Goal: Task Accomplishment & Management: Complete application form

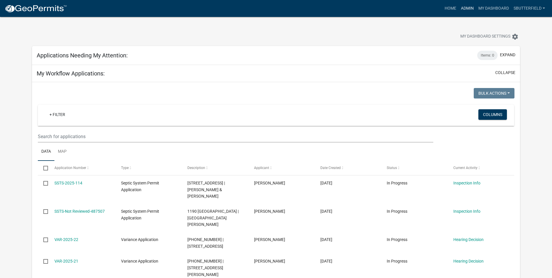
click at [468, 6] on link "Admin" at bounding box center [467, 8] width 17 height 11
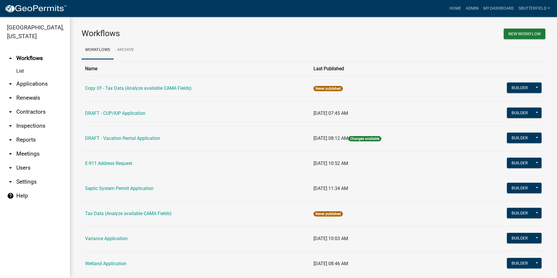
click at [9, 82] on icon "arrow_drop_down" at bounding box center [10, 83] width 7 height 7
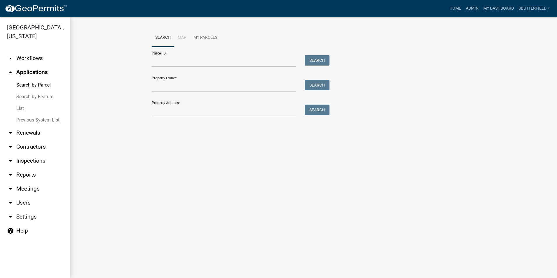
click at [24, 109] on link "List" at bounding box center [35, 109] width 70 height 12
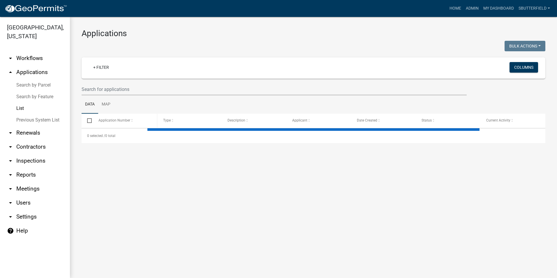
select select "1: 25"
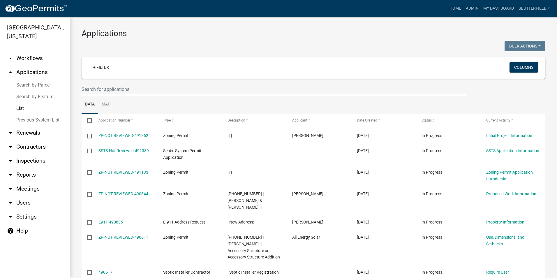
click at [131, 89] on input "text" at bounding box center [274, 89] width 385 height 12
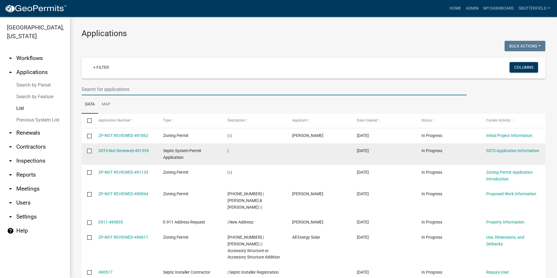
click at [259, 147] on datatable-body-cell "|" at bounding box center [254, 154] width 65 height 22
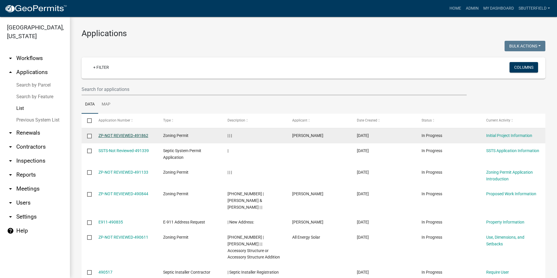
click at [125, 133] on link "ZP-NOT REVIEWED-491862" at bounding box center [123, 135] width 50 height 5
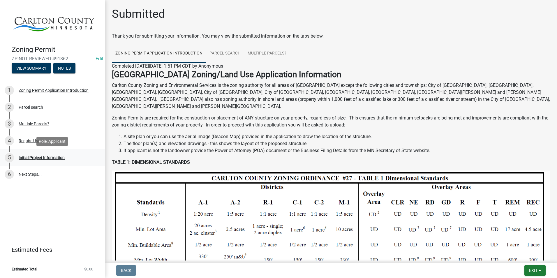
click at [54, 157] on div "Initial Project Information" at bounding box center [42, 158] width 46 height 4
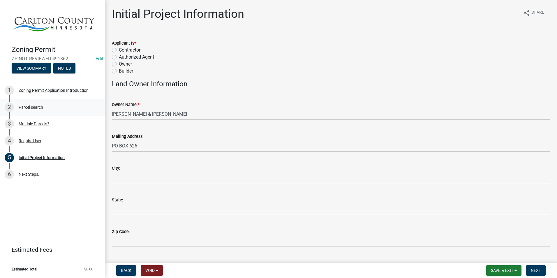
click at [28, 106] on div "Parcel search" at bounding box center [31, 107] width 24 height 4
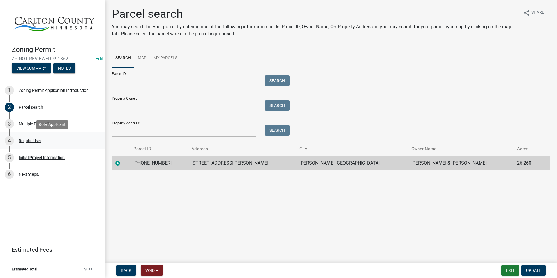
click at [34, 142] on div "Require User" at bounding box center [30, 141] width 23 height 4
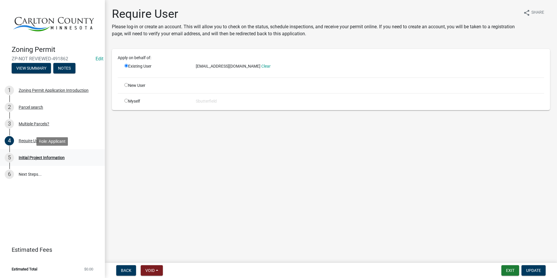
click at [52, 156] on div "Initial Project Information" at bounding box center [42, 158] width 46 height 4
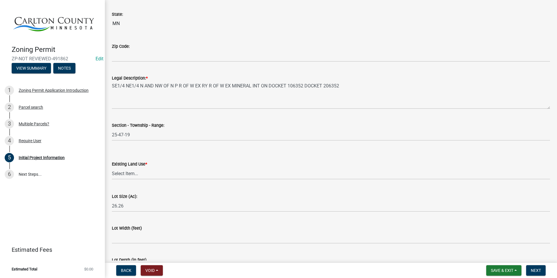
scroll to position [699, 0]
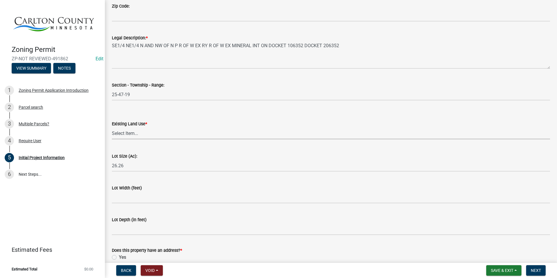
click at [153, 131] on select "Select Item... Residential Commercial Recreational/hunting Agricultural" at bounding box center [331, 133] width 438 height 12
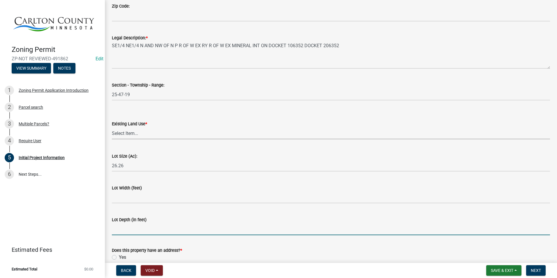
click at [351, 227] on div "Lot Depth (in feet)" at bounding box center [331, 221] width 438 height 27
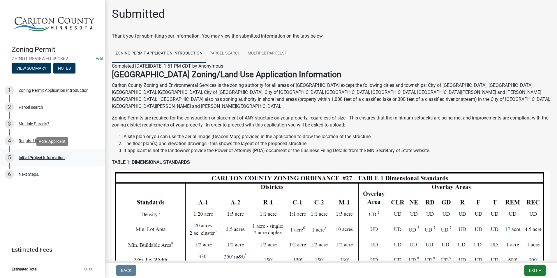
click at [43, 158] on div "Initial Project Information" at bounding box center [42, 158] width 46 height 4
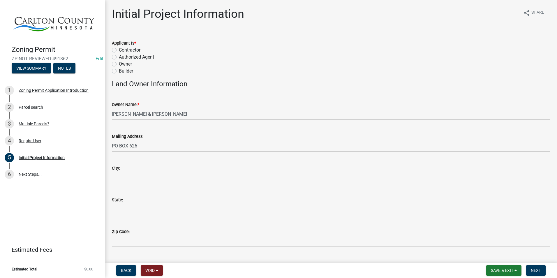
click at [119, 64] on label "Owner" at bounding box center [125, 64] width 13 height 7
click at [119, 64] on input "Owner" at bounding box center [121, 63] width 4 height 4
radio input "true"
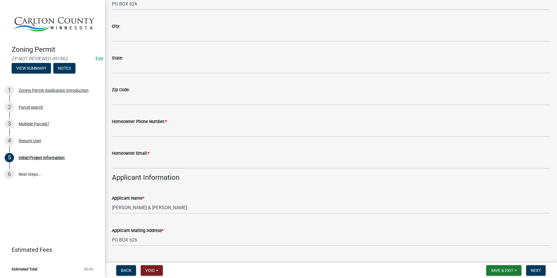
scroll to position [146, 0]
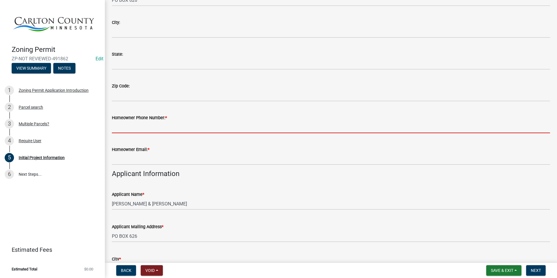
click at [143, 126] on input "Homeowner Phone Number: *" at bounding box center [331, 127] width 438 height 12
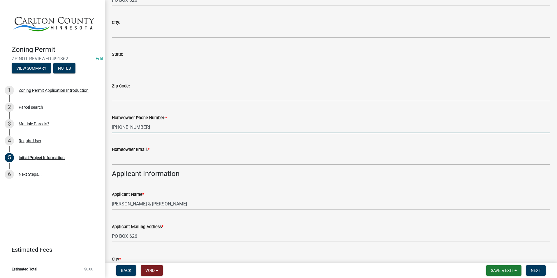
type input "[PHONE_NUMBER]"
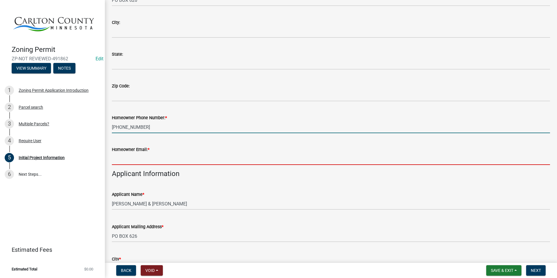
click at [125, 155] on input "Homeowner Email: *" at bounding box center [331, 159] width 438 height 12
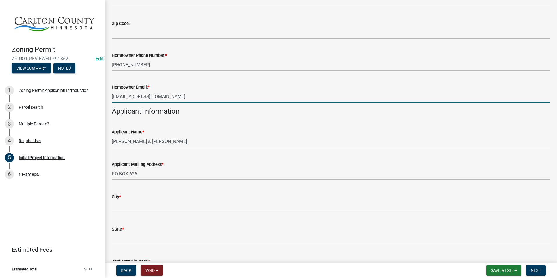
scroll to position [233, 0]
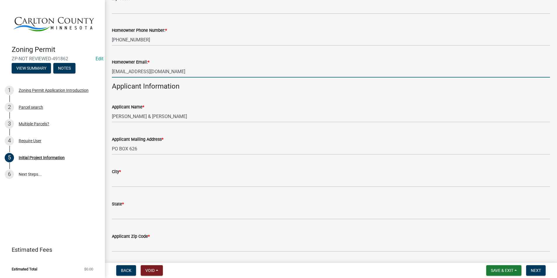
type input "[EMAIL_ADDRESS][DOMAIN_NAME]"
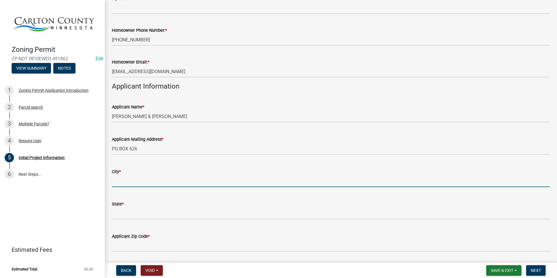
click at [135, 182] on input "City *" at bounding box center [331, 181] width 438 height 12
type input "Moose Lake"
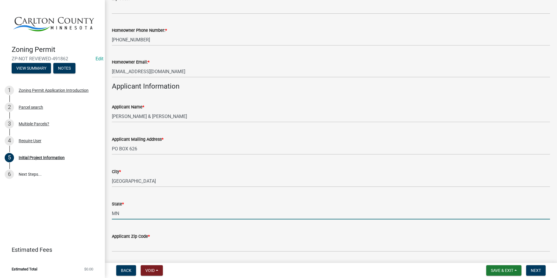
type input "MN"
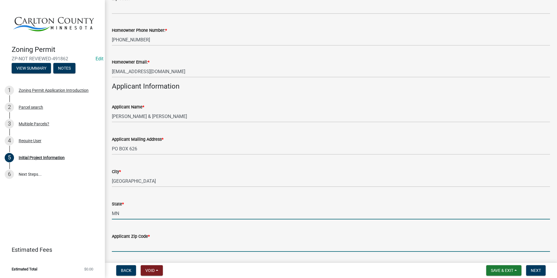
click at [151, 241] on input "Applicant Zip Code *" at bounding box center [331, 246] width 438 height 12
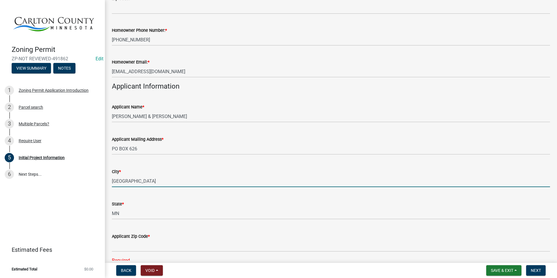
drag, startPoint x: 320, startPoint y: 178, endPoint x: 314, endPoint y: 178, distance: 6.1
click at [319, 178] on input "Moose Lake" at bounding box center [331, 181] width 438 height 12
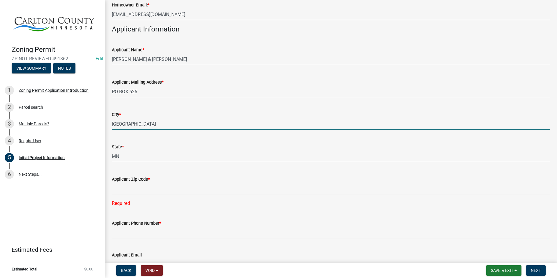
scroll to position [291, 0]
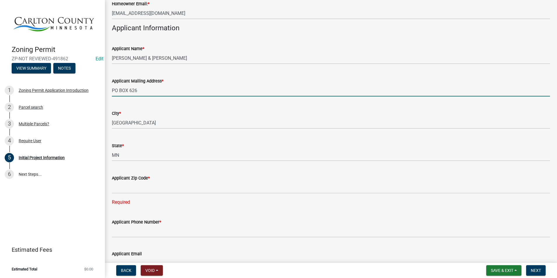
drag, startPoint x: 139, startPoint y: 90, endPoint x: 107, endPoint y: 85, distance: 32.0
click at [107, 85] on div "Initial Project Information share Share Applicant Is * Contractor Authorized Ag…" at bounding box center [331, 207] width 452 height 982
type input "1874 [GEOGRAPHIC_DATA] 103"
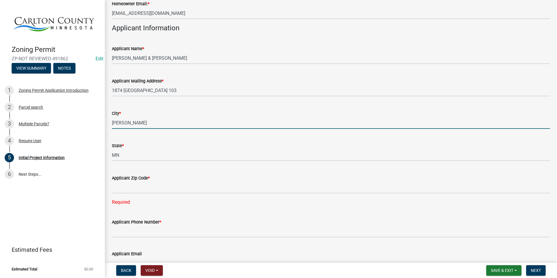
type input "[PERSON_NAME]"
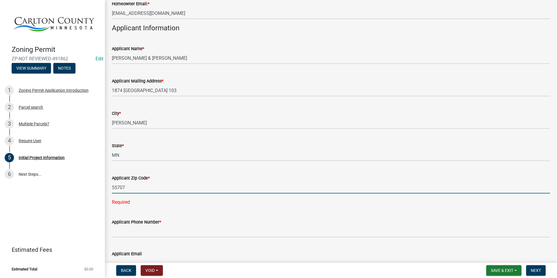
type input "55707"
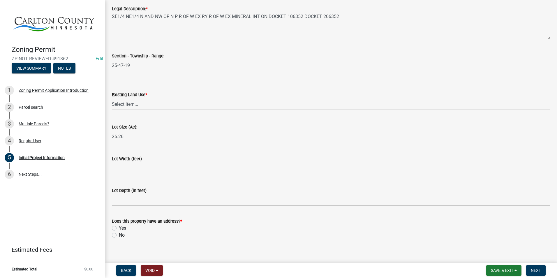
scroll to position [734, 0]
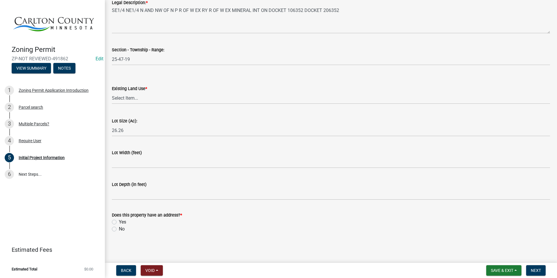
type input "[PHONE_NUMBER]"
click at [119, 220] on label "Yes" at bounding box center [122, 221] width 7 height 7
click at [119, 220] on input "Yes" at bounding box center [121, 220] width 4 height 4
radio input "true"
click at [538, 271] on span "Next" at bounding box center [536, 270] width 10 height 5
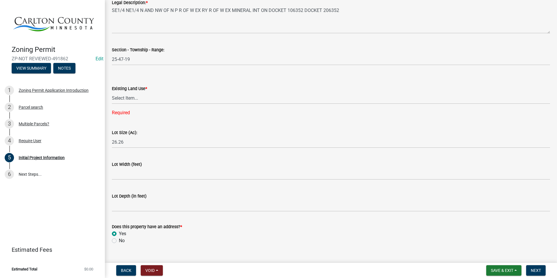
click at [141, 92] on div "Existing Land Use *" at bounding box center [331, 88] width 438 height 7
click at [137, 99] on select "Select Item... Residential Commercial Recreational/hunting Agricultural" at bounding box center [331, 98] width 438 height 12
click at [112, 92] on select "Select Item... Residential Commercial Recreational/hunting Agricultural" at bounding box center [331, 98] width 438 height 12
select select "987bd984-5dc8-4afc-b698-6bfa0e862c67"
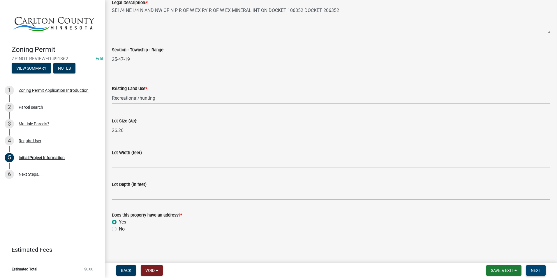
click at [538, 267] on button "Next" at bounding box center [536, 270] width 20 height 10
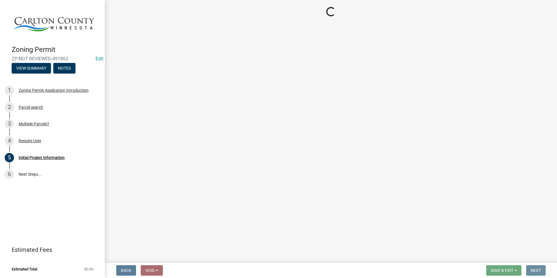
scroll to position [0, 0]
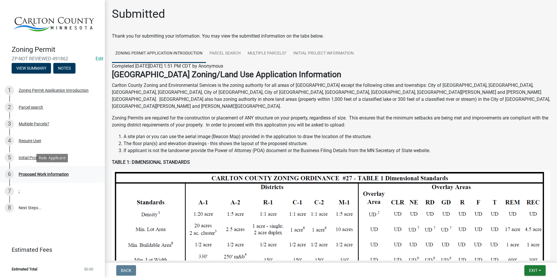
click at [63, 171] on div "6 Proposed Work Information" at bounding box center [50, 173] width 91 height 9
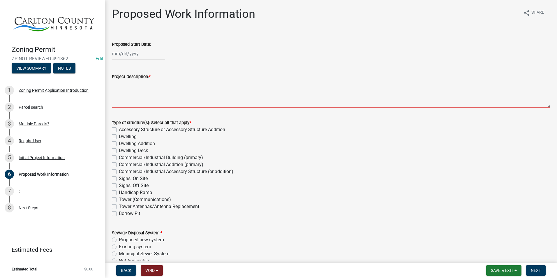
click at [132, 91] on textarea "Project Description: *" at bounding box center [331, 93] width 438 height 27
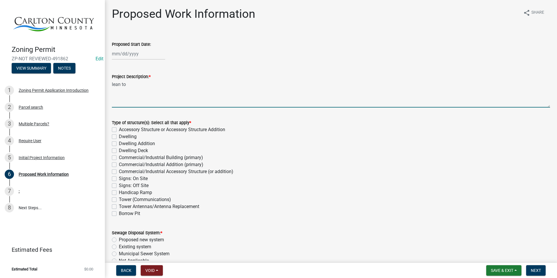
type textarea "lean to"
click at [119, 128] on label "Accessory Structure or Accessory Structure Addition" at bounding box center [172, 129] width 106 height 7
click at [119, 128] on input "Accessory Structure or Accessory Structure Addition" at bounding box center [121, 128] width 4 height 4
checkbox input "true"
checkbox input "false"
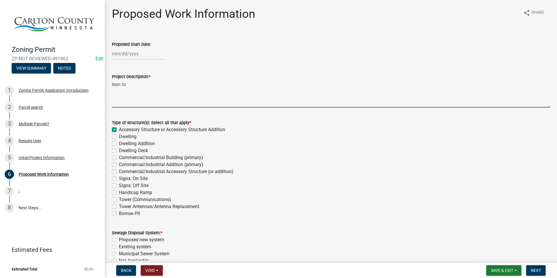
checkbox input "false"
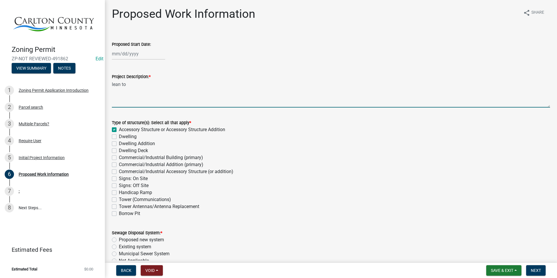
checkbox input "false"
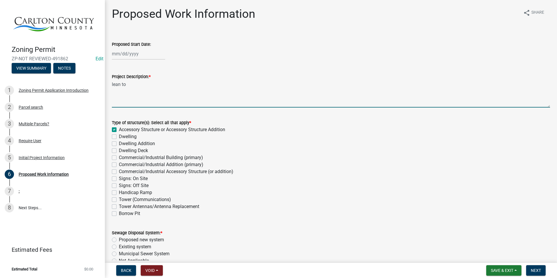
checkbox input "false"
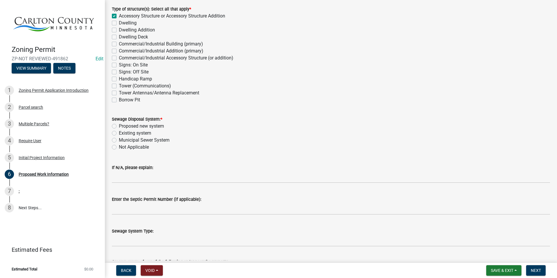
scroll to position [116, 0]
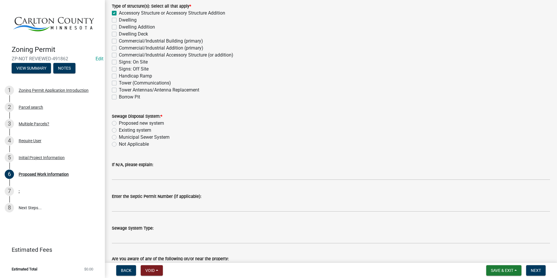
click at [119, 145] on label "Not Applicable" at bounding box center [134, 144] width 30 height 7
click at [119, 144] on input "Not Applicable" at bounding box center [121, 143] width 4 height 4
radio input "true"
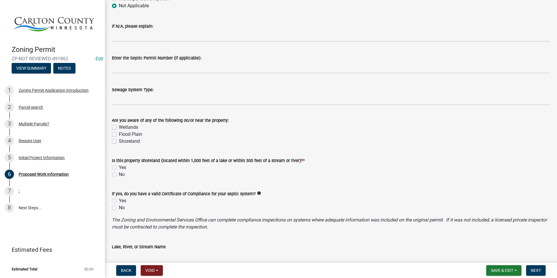
scroll to position [291, 0]
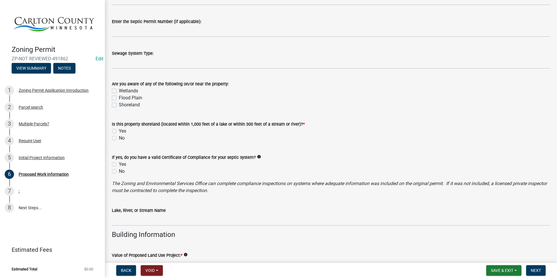
click at [119, 138] on label "No" at bounding box center [122, 138] width 6 height 7
click at [119, 138] on input "No" at bounding box center [121, 137] width 4 height 4
radio input "true"
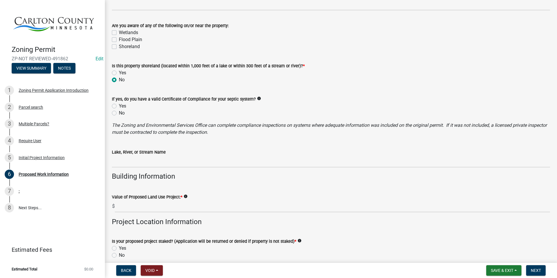
scroll to position [379, 0]
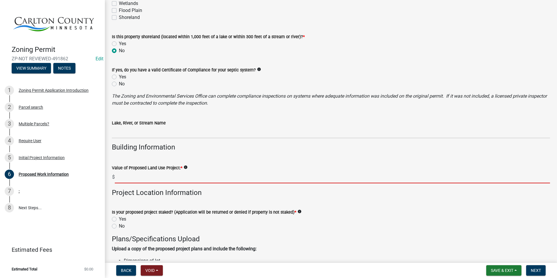
click at [144, 176] on input "text" at bounding box center [332, 177] width 435 height 12
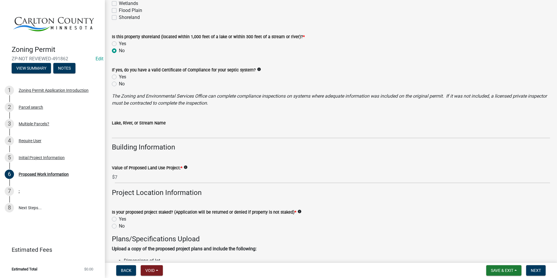
click at [273, 188] on wm-data-entity-input "Value of Proposed Land Use Project: * info $ 7" at bounding box center [331, 172] width 438 height 32
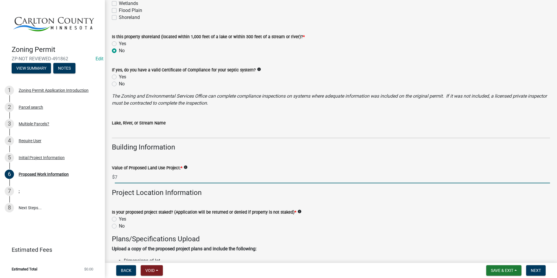
click at [144, 178] on input "7" at bounding box center [332, 177] width 435 height 12
click at [139, 173] on input "7" at bounding box center [332, 177] width 435 height 12
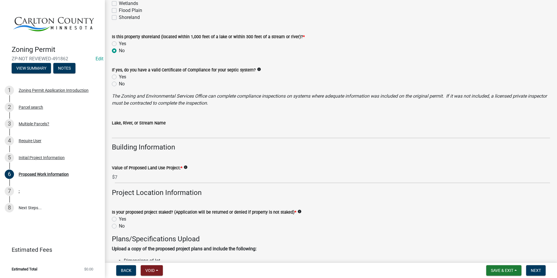
click at [269, 188] on h4 "Project Location Information" at bounding box center [331, 192] width 438 height 8
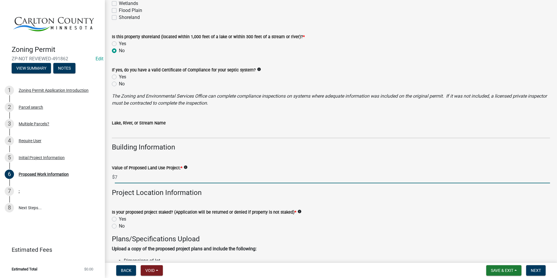
click at [127, 174] on input "7" at bounding box center [332, 177] width 435 height 12
type input "750"
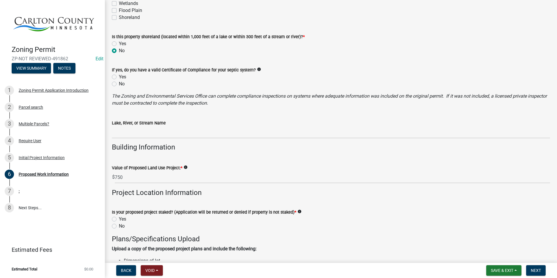
click at [119, 218] on label "Yes" at bounding box center [122, 218] width 7 height 7
click at [119, 218] on input "Yes" at bounding box center [121, 217] width 4 height 4
radio input "true"
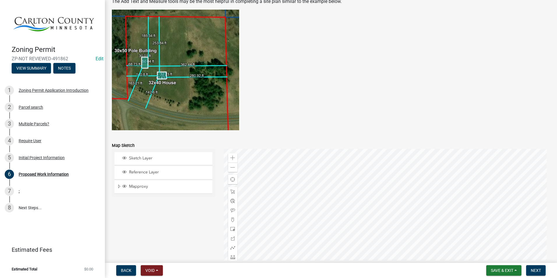
scroll to position [1043, 0]
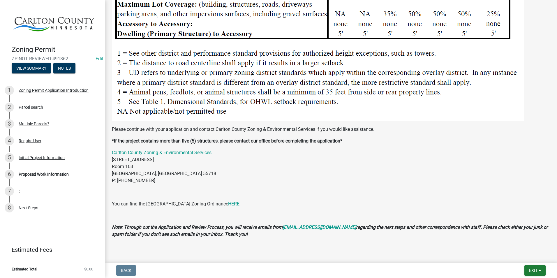
scroll to position [762, 0]
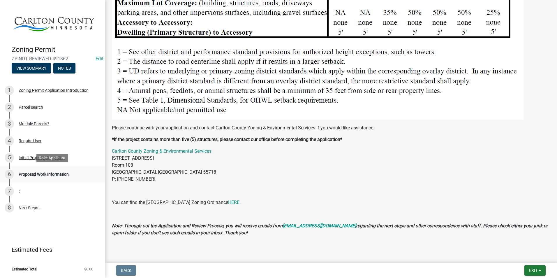
click at [54, 171] on div "6 Proposed Work Information" at bounding box center [50, 173] width 91 height 9
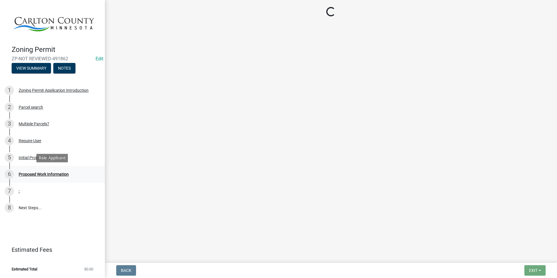
scroll to position [0, 0]
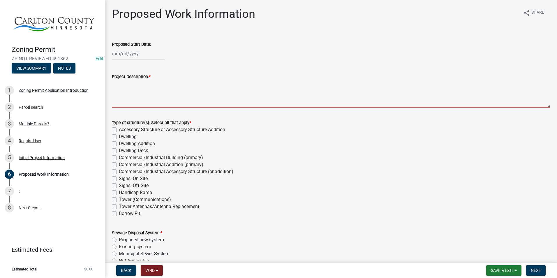
click at [142, 96] on textarea "Project Description: *" at bounding box center [331, 93] width 438 height 27
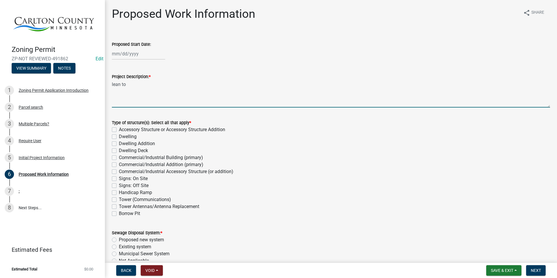
type textarea "lean to"
click at [115, 127] on div "Accessory Structure or Accessory Structure Addition" at bounding box center [331, 129] width 438 height 7
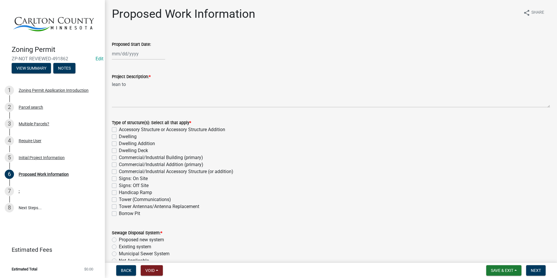
click at [119, 129] on label "Accessory Structure or Accessory Structure Addition" at bounding box center [172, 129] width 106 height 7
click at [119, 129] on input "Accessory Structure or Accessory Structure Addition" at bounding box center [121, 128] width 4 height 4
checkbox input "true"
checkbox input "false"
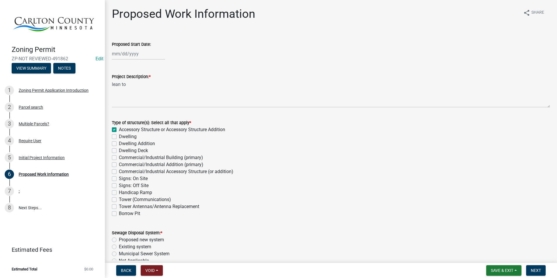
checkbox input "false"
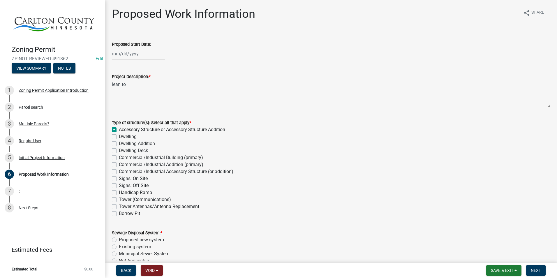
checkbox input "false"
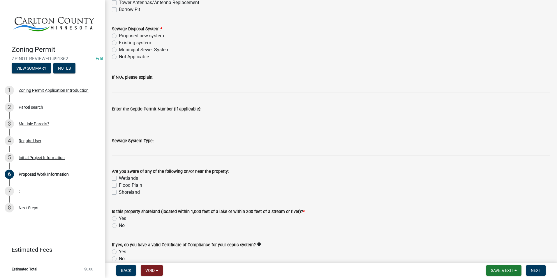
scroll to position [175, 0]
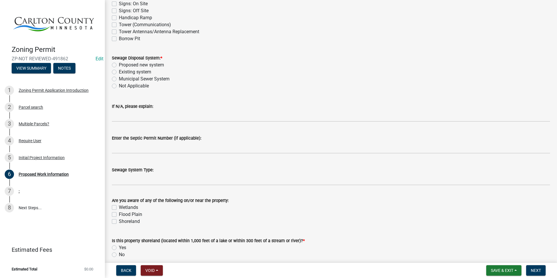
click at [119, 87] on label "Not Applicable" at bounding box center [134, 85] width 30 height 7
click at [119, 86] on input "Not Applicable" at bounding box center [121, 84] width 4 height 4
radio input "true"
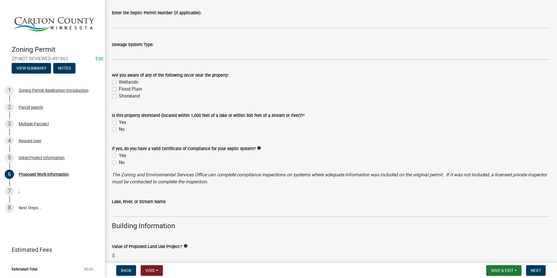
scroll to position [320, 0]
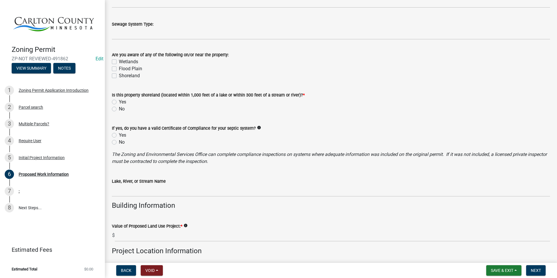
click at [119, 107] on label "No" at bounding box center [122, 108] width 6 height 7
click at [119, 107] on input "No" at bounding box center [121, 107] width 4 height 4
radio input "true"
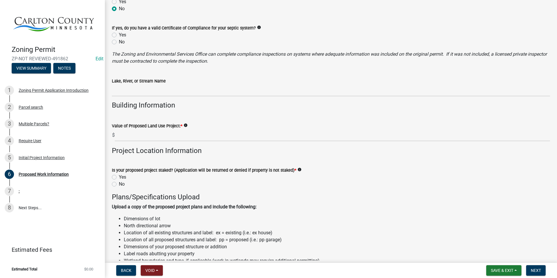
scroll to position [437, 0]
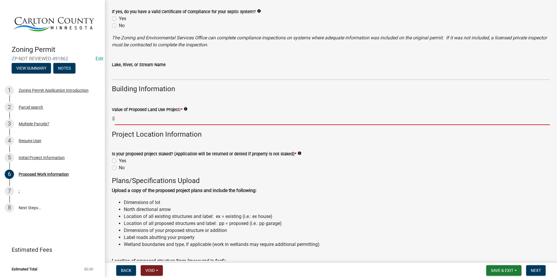
click at [139, 123] on input "text" at bounding box center [332, 119] width 435 height 12
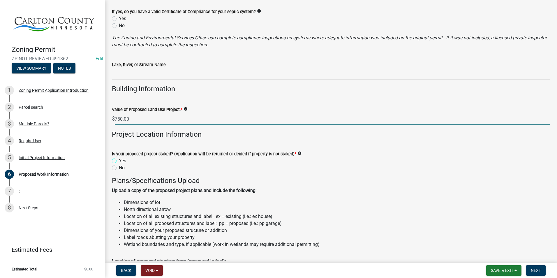
type input "750"
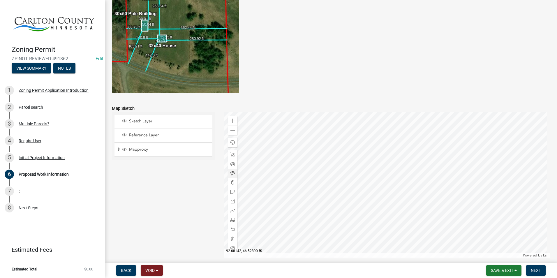
scroll to position [1072, 0]
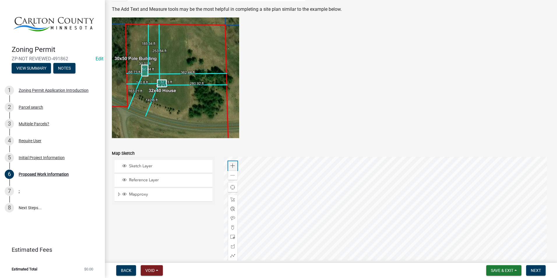
click at [232, 163] on span at bounding box center [232, 165] width 5 height 5
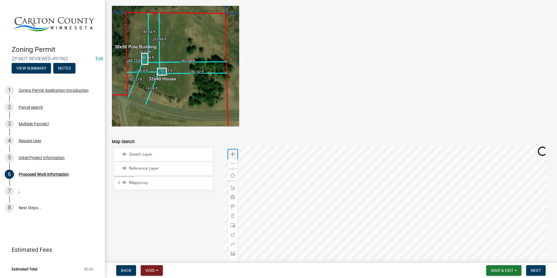
click at [232, 151] on div "Zoom in" at bounding box center [232, 153] width 9 height 9
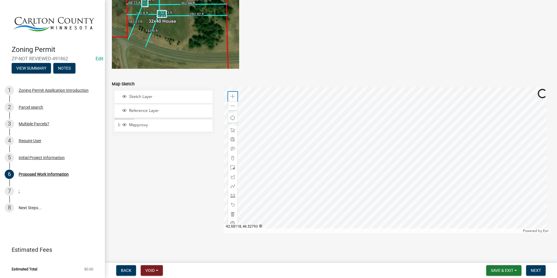
scroll to position [1142, 0]
click at [539, 268] on span "Next" at bounding box center [536, 270] width 10 height 5
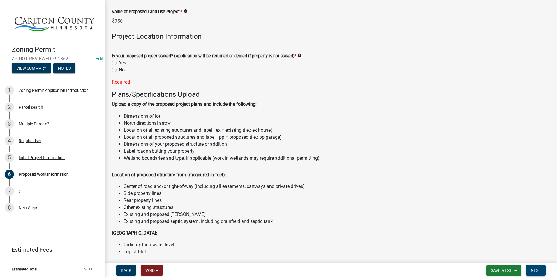
scroll to position [501, 0]
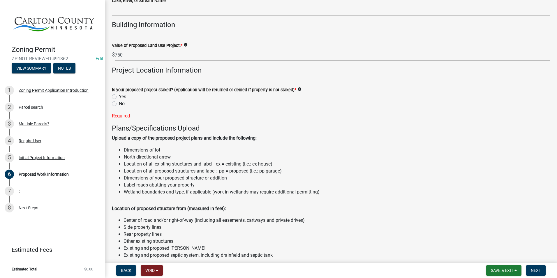
click at [119, 97] on label "Yes" at bounding box center [122, 96] width 7 height 7
click at [119, 97] on input "Yes" at bounding box center [121, 95] width 4 height 4
radio input "true"
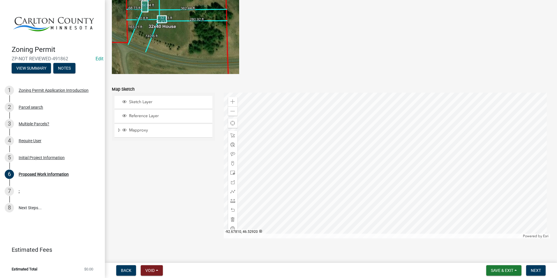
scroll to position [1130, 0]
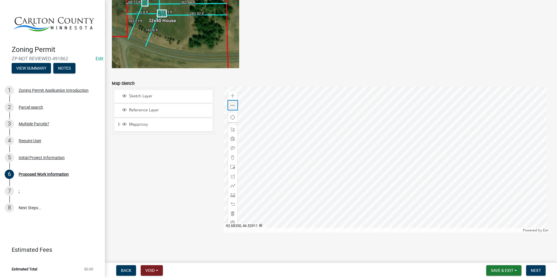
click at [228, 106] on div "Zoom out" at bounding box center [232, 104] width 9 height 9
click at [305, 137] on div at bounding box center [387, 160] width 326 height 146
click at [232, 92] on div "Zoom in" at bounding box center [232, 95] width 9 height 9
click at [231, 104] on span at bounding box center [232, 105] width 5 height 5
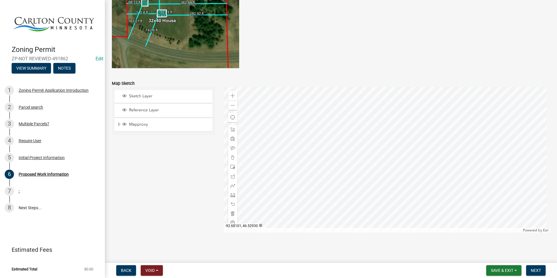
click at [287, 182] on div at bounding box center [387, 160] width 326 height 146
click at [232, 95] on span at bounding box center [232, 95] width 5 height 5
click at [403, 152] on div at bounding box center [387, 160] width 326 height 146
click at [231, 155] on div at bounding box center [232, 157] width 9 height 9
click at [328, 140] on div at bounding box center [387, 160] width 326 height 146
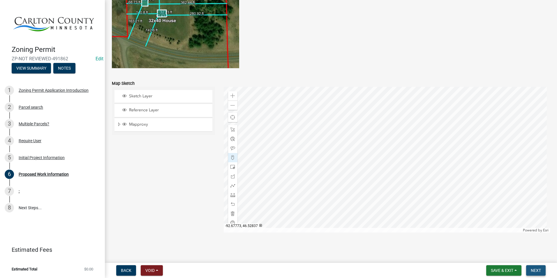
click at [537, 271] on span "Next" at bounding box center [536, 270] width 10 height 5
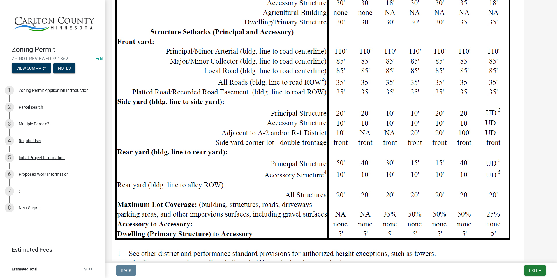
scroll to position [670, 0]
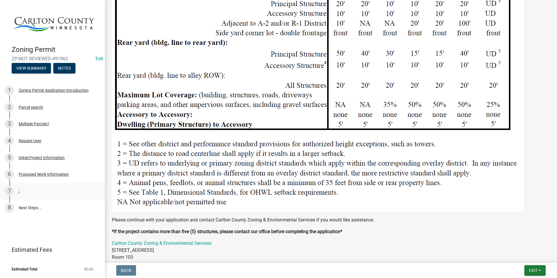
click at [9, 189] on div "7" at bounding box center [9, 190] width 9 height 9
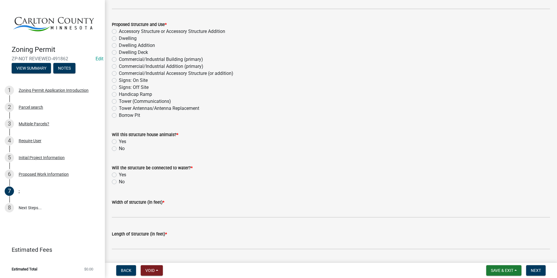
scroll to position [0, 0]
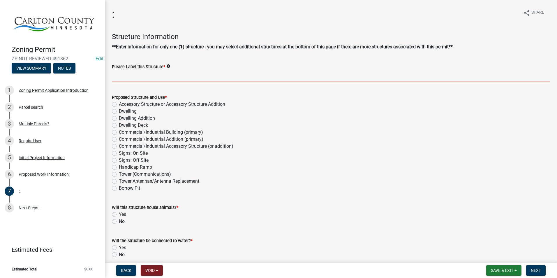
click at [148, 75] on input "Please Label this Structure *" at bounding box center [331, 76] width 438 height 12
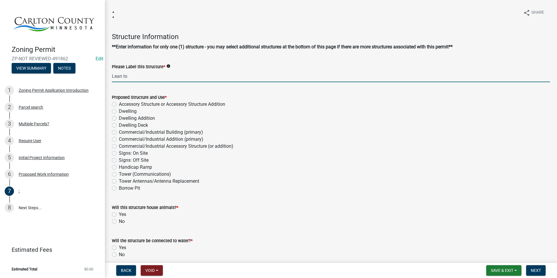
type input "Lean to"
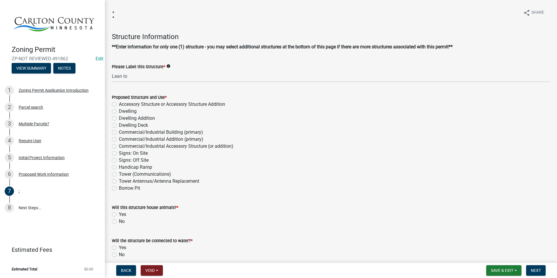
click at [119, 106] on label "Accessory Structure or Accessory Structure Addition" at bounding box center [172, 104] width 106 height 7
click at [119, 105] on input "Accessory Structure or Accessory Structure Addition" at bounding box center [121, 103] width 4 height 4
radio input "true"
click at [119, 222] on label "No" at bounding box center [122, 221] width 6 height 7
click at [119, 222] on input "No" at bounding box center [121, 220] width 4 height 4
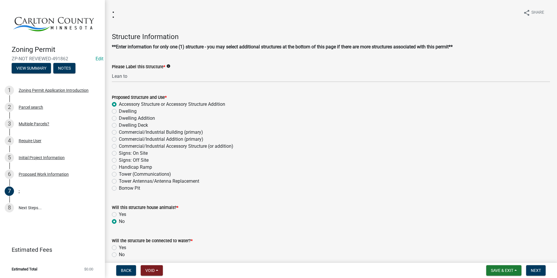
radio input "true"
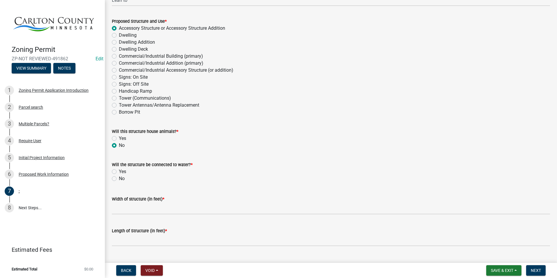
scroll to position [87, 0]
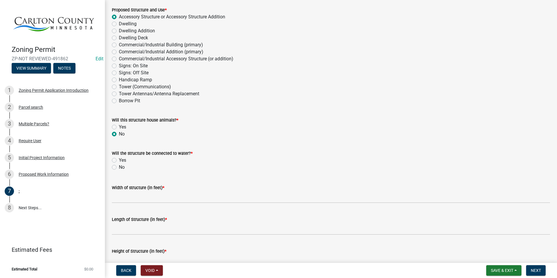
click at [119, 165] on label "No" at bounding box center [122, 167] width 6 height 7
click at [119, 165] on input "No" at bounding box center [121, 166] width 4 height 4
radio input "true"
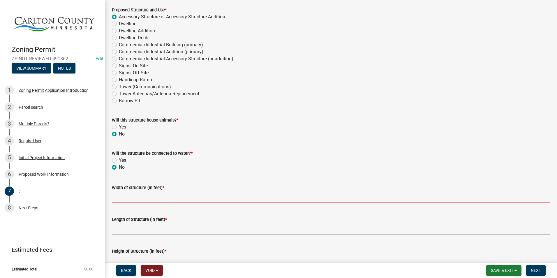
click at [162, 199] on input "Width of structure (in feet) *" at bounding box center [331, 197] width 438 height 12
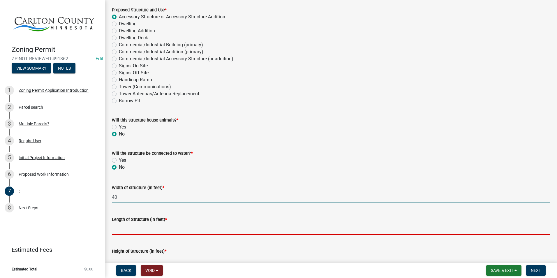
click at [152, 228] on input "Length of Structure (in feet) *" at bounding box center [331, 229] width 438 height 12
click at [119, 197] on input "40" at bounding box center [331, 197] width 438 height 12
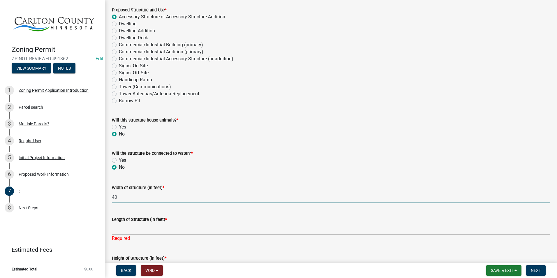
type input "4"
type input "10"
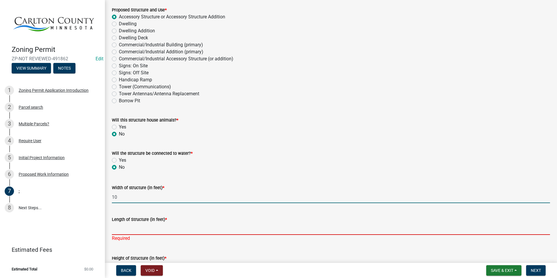
click at [126, 227] on input "Length of Structure (in feet) *" at bounding box center [331, 229] width 438 height 12
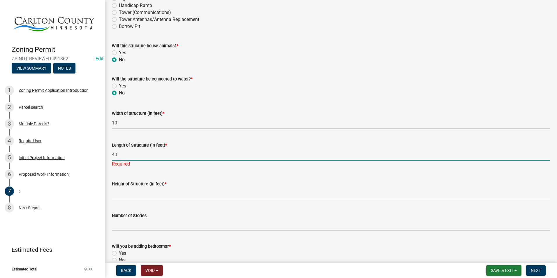
scroll to position [175, 0]
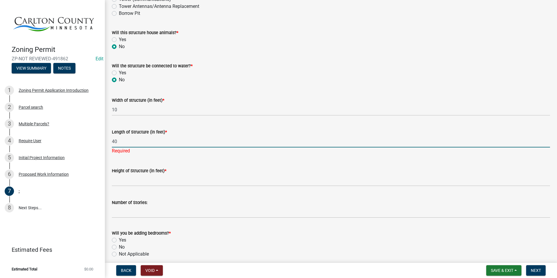
type input "4"
type input "30"
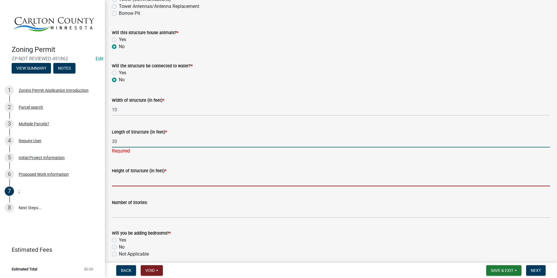
click at [128, 179] on input "Height of Structure (in feet) *" at bounding box center [331, 180] width 438 height 12
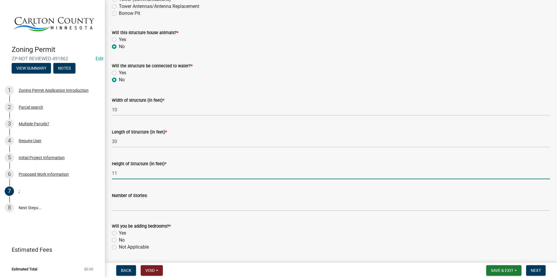
type input "11"
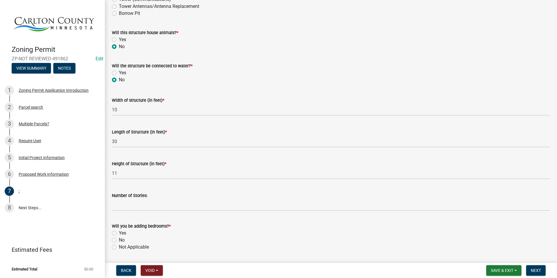
click at [119, 246] on label "Not Applicable" at bounding box center [134, 246] width 30 height 7
click at [119, 246] on input "Not Applicable" at bounding box center [121, 245] width 4 height 4
radio input "true"
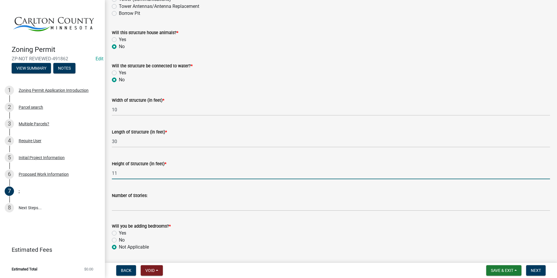
click at [137, 174] on input "11" at bounding box center [331, 173] width 438 height 12
type input "1"
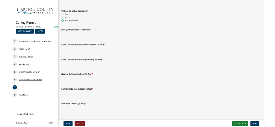
scroll to position [379, 0]
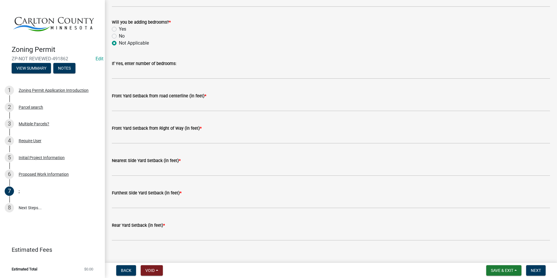
type input "8"
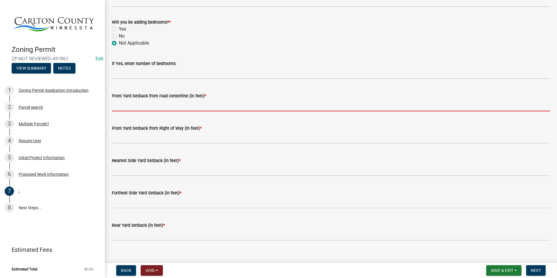
click at [144, 104] on input "text" at bounding box center [331, 105] width 438 height 12
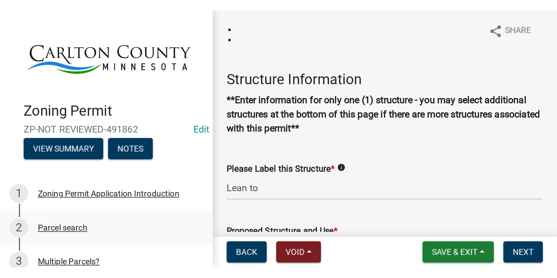
scroll to position [0, 0]
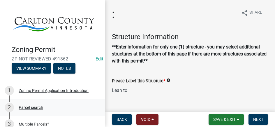
click at [26, 105] on div "Parcel search" at bounding box center [31, 107] width 24 height 4
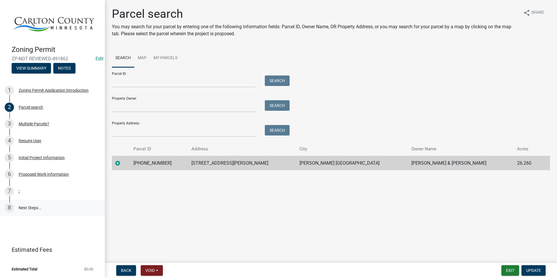
click at [27, 207] on link "8 Next Steps..." at bounding box center [52, 207] width 105 height 17
click at [537, 268] on span "Update" at bounding box center [533, 270] width 15 height 5
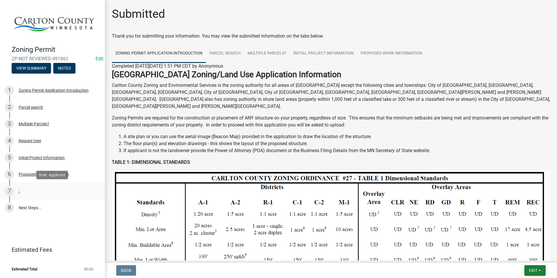
click at [24, 185] on link "7 :" at bounding box center [52, 191] width 105 height 17
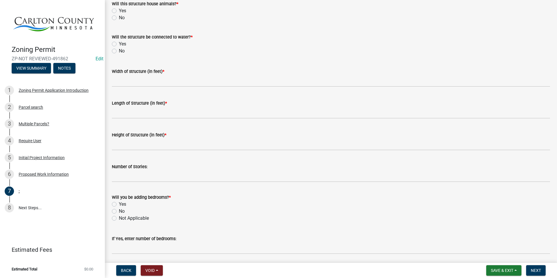
scroll to position [204, 0]
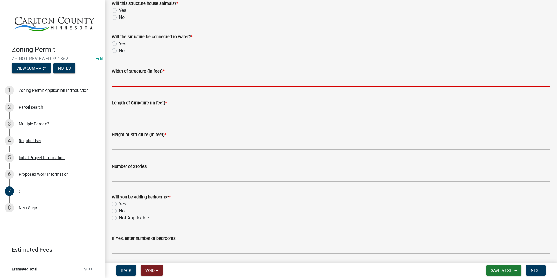
click at [142, 79] on input "Width of structure (in feet) *" at bounding box center [331, 81] width 438 height 12
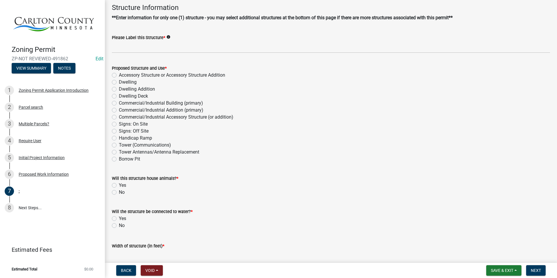
scroll to position [0, 0]
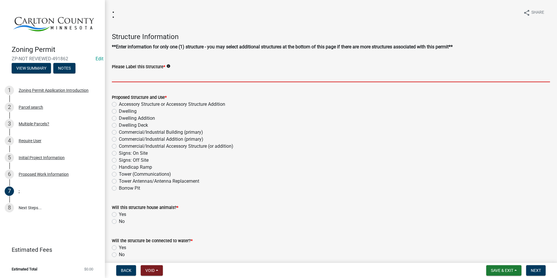
click at [161, 76] on input "Please Label this Structure *" at bounding box center [331, 76] width 438 height 12
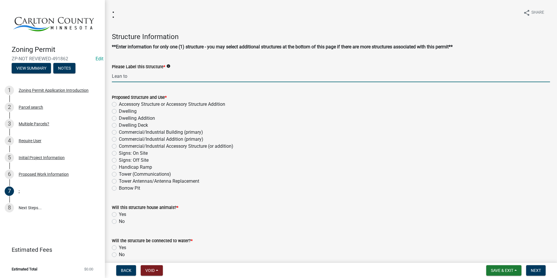
type input "Lean to"
click at [119, 106] on label "Accessory Structure or Accessory Structure Addition" at bounding box center [172, 104] width 106 height 7
click at [119, 105] on input "Accessory Structure or Accessory Structure Addition" at bounding box center [121, 103] width 4 height 4
radio input "true"
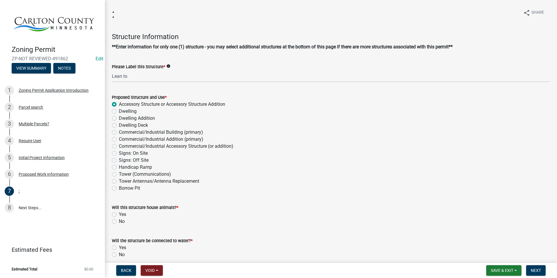
click at [119, 222] on label "No" at bounding box center [122, 221] width 6 height 7
click at [119, 222] on input "No" at bounding box center [121, 220] width 4 height 4
radio input "true"
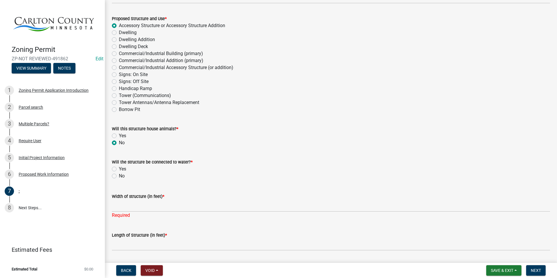
scroll to position [116, 0]
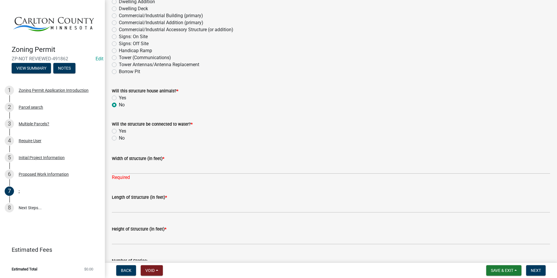
click at [119, 137] on label "No" at bounding box center [122, 138] width 6 height 7
click at [119, 137] on input "No" at bounding box center [121, 137] width 4 height 4
radio input "true"
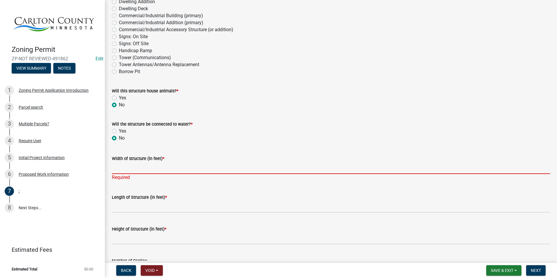
click at [126, 165] on input "Width of structure (in feet) *" at bounding box center [331, 168] width 438 height 12
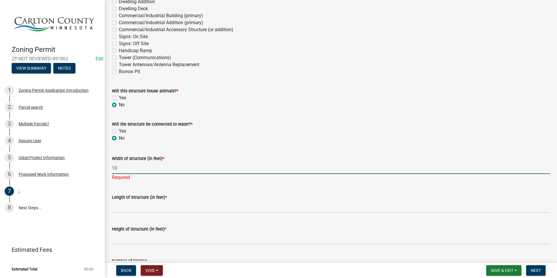
type input "10"
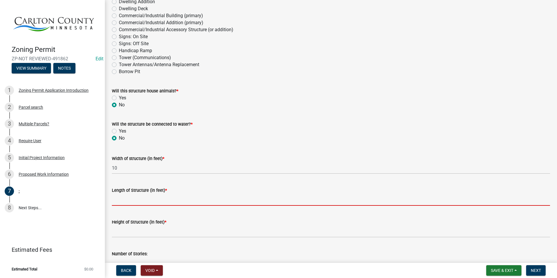
click at [128, 203] on input "Length of Structure (in feet) *" at bounding box center [331, 200] width 438 height 12
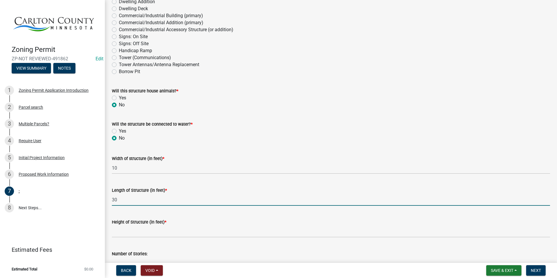
type input "30"
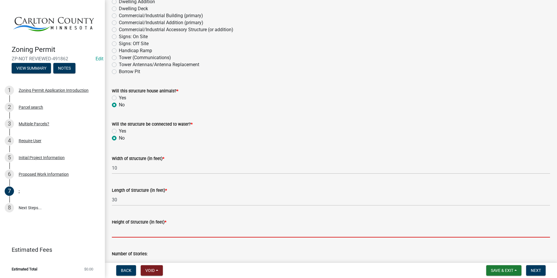
click at [137, 226] on input "Height of Structure (in feet) *" at bounding box center [331, 231] width 438 height 12
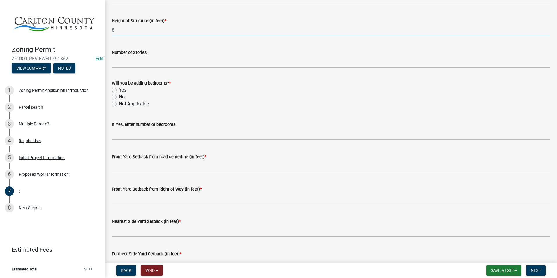
scroll to position [320, 0]
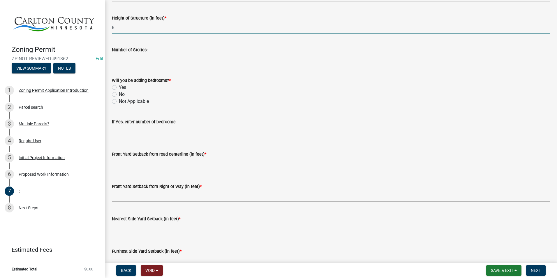
type input "8"
click at [119, 100] on label "Not Applicable" at bounding box center [134, 101] width 30 height 7
click at [119, 100] on input "Not Applicable" at bounding box center [121, 100] width 4 height 4
radio input "true"
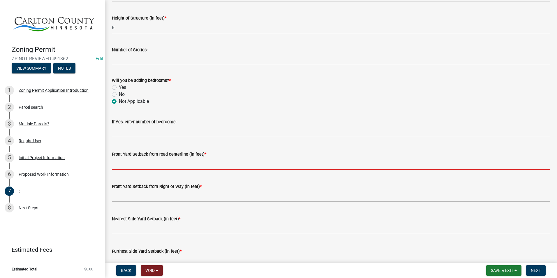
click at [157, 161] on input "text" at bounding box center [331, 164] width 438 height 12
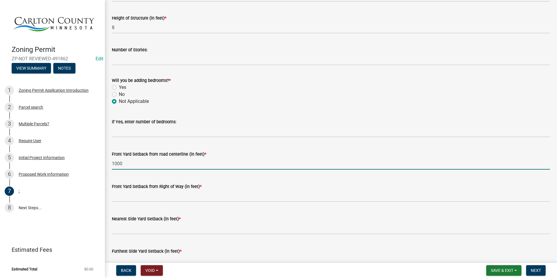
type input "1000"
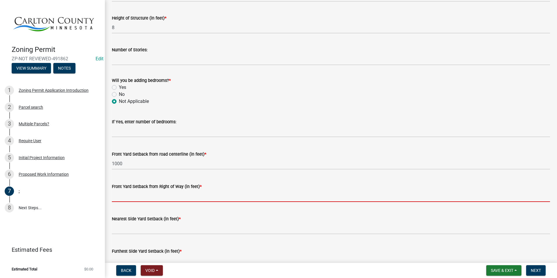
click at [150, 192] on input "text" at bounding box center [331, 196] width 438 height 12
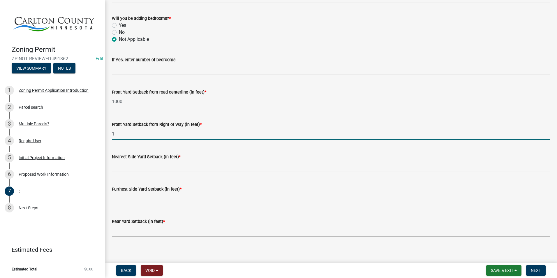
scroll to position [408, 0]
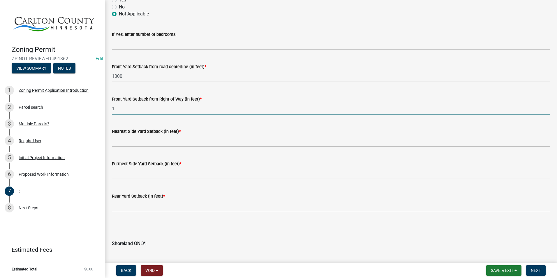
type input "1"
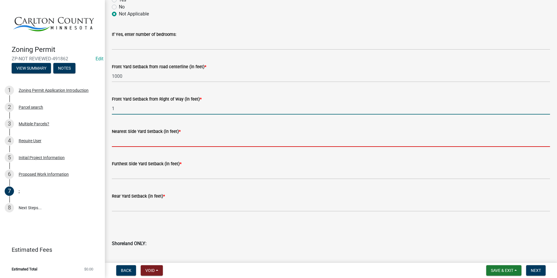
click at [172, 138] on input "text" at bounding box center [331, 141] width 438 height 12
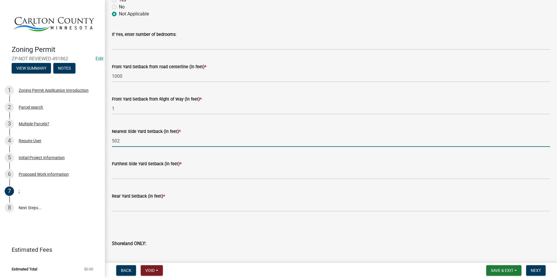
type input "502"
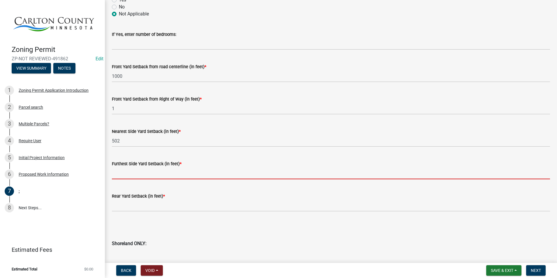
click at [156, 172] on input "text" at bounding box center [331, 173] width 438 height 12
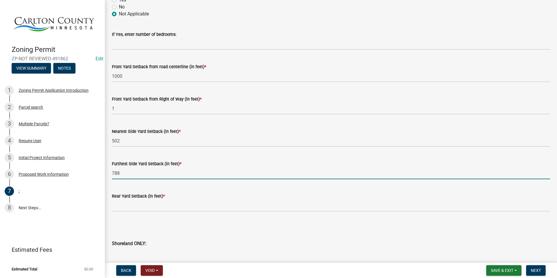
type input "788"
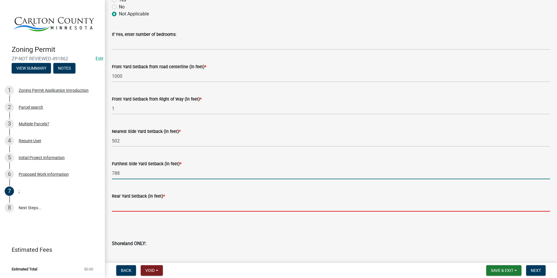
click at [149, 202] on input "text" at bounding box center [331, 205] width 438 height 12
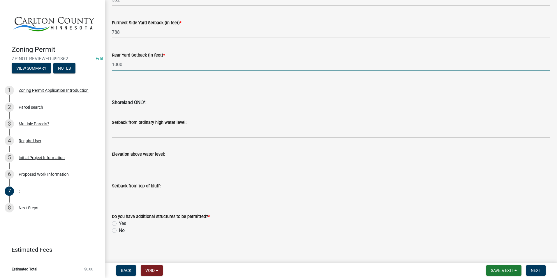
scroll to position [550, 0]
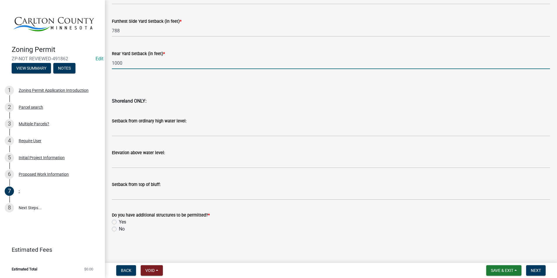
type input "1000"
click at [119, 229] on label "No" at bounding box center [122, 228] width 6 height 7
click at [119, 229] on input "No" at bounding box center [121, 227] width 4 height 4
radio input "true"
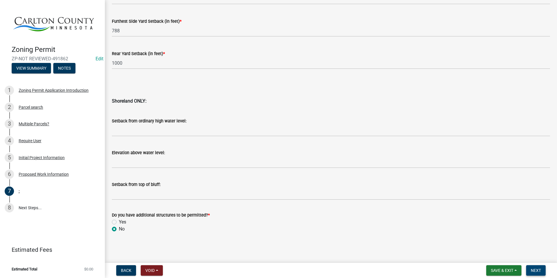
click at [537, 269] on span "Next" at bounding box center [536, 270] width 10 height 5
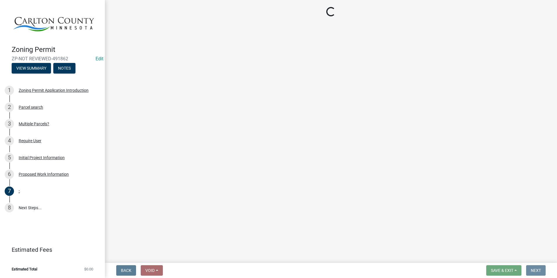
scroll to position [0, 0]
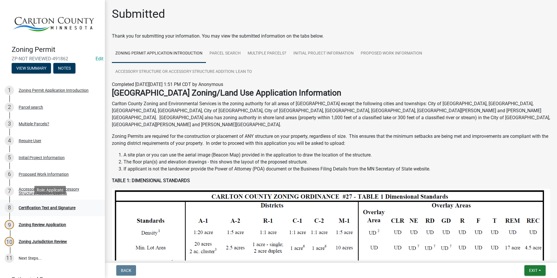
click at [63, 206] on div "Certification Text and Signature" at bounding box center [47, 208] width 57 height 4
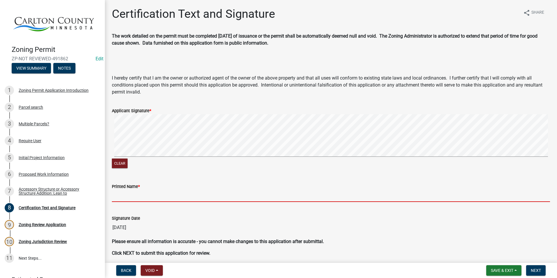
click at [149, 193] on input "Printed Name *" at bounding box center [331, 196] width 438 height 12
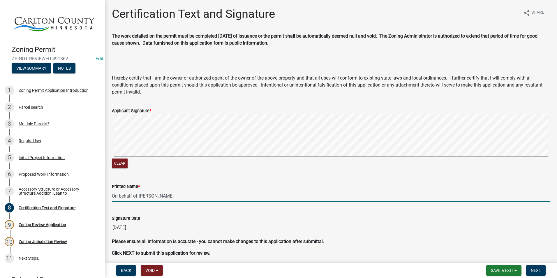
scroll to position [24, 0]
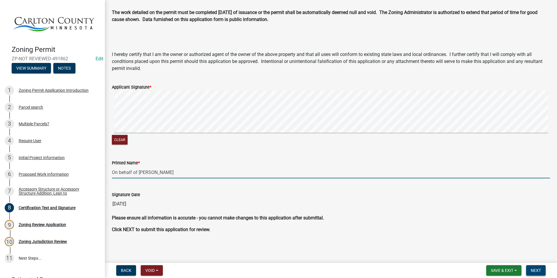
type input "On behalf of [PERSON_NAME]"
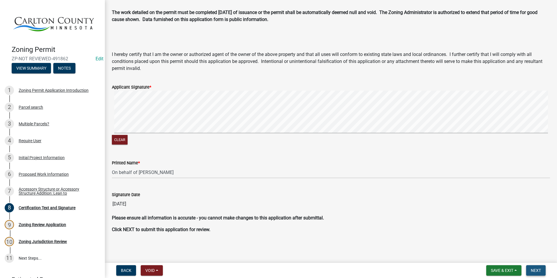
click at [536, 269] on span "Next" at bounding box center [536, 270] width 10 height 5
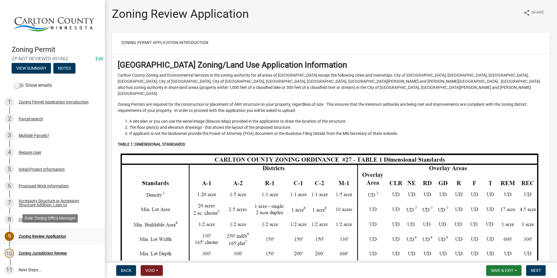
click at [59, 234] on div "Zoning Review Application" at bounding box center [42, 236] width 47 height 4
click at [535, 268] on span "Next" at bounding box center [536, 270] width 10 height 5
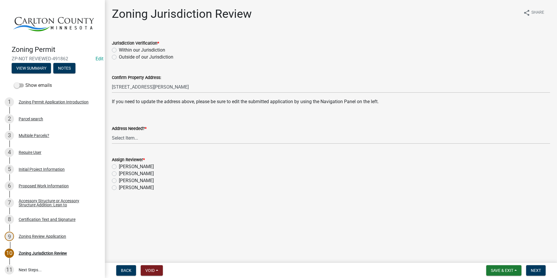
click at [119, 49] on label "Within our Jurisdiction" at bounding box center [142, 50] width 46 height 7
click at [119, 49] on input "Within our Jurisdiction" at bounding box center [121, 49] width 4 height 4
radio input "true"
click at [134, 140] on select "Select Item... Yes No" at bounding box center [331, 138] width 438 height 12
click at [112, 132] on select "Select Item... Yes No" at bounding box center [331, 138] width 438 height 12
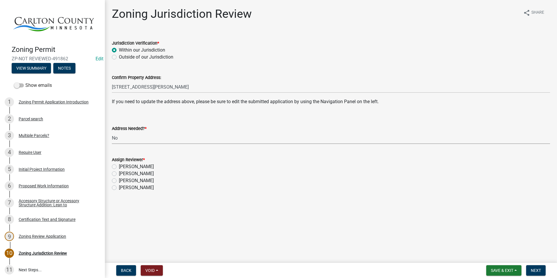
select select "aade736b-b8ba-42e5-ae4c-e00a265c1909"
click at [112, 173] on div "Assign Reviewer * [PERSON_NAME] [PERSON_NAME] [PERSON_NAME] [PERSON_NAME]" at bounding box center [330, 170] width 447 height 42
click at [119, 174] on label "[PERSON_NAME]" at bounding box center [136, 173] width 35 height 7
click at [119, 174] on input "[PERSON_NAME]" at bounding box center [121, 172] width 4 height 4
radio input "true"
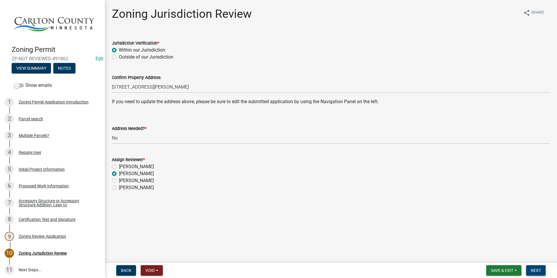
click at [535, 270] on span "Next" at bounding box center [536, 270] width 10 height 5
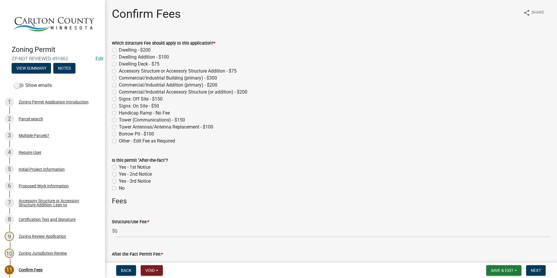
click at [119, 70] on label "Accessory Structure or Accessory Structure Addition - $75" at bounding box center [178, 71] width 118 height 7
click at [119, 70] on input "Accessory Structure or Accessory Structure Addition - $75" at bounding box center [121, 70] width 4 height 4
radio input "true"
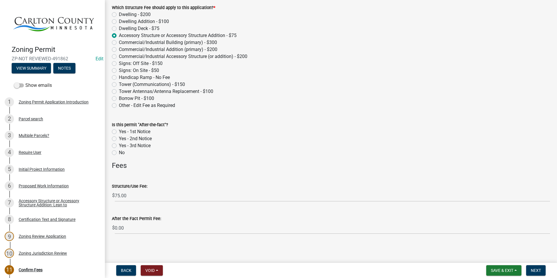
scroll to position [37, 0]
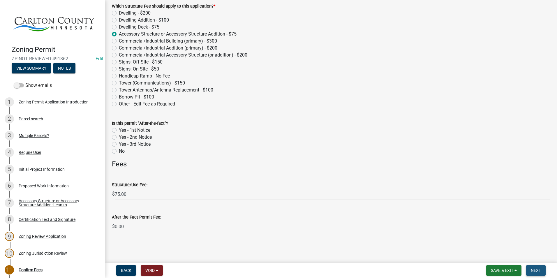
click at [538, 270] on span "Next" at bounding box center [536, 270] width 10 height 5
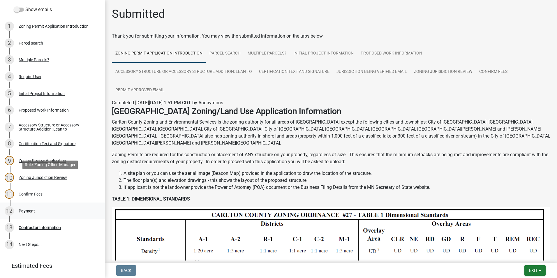
scroll to position [87, 0]
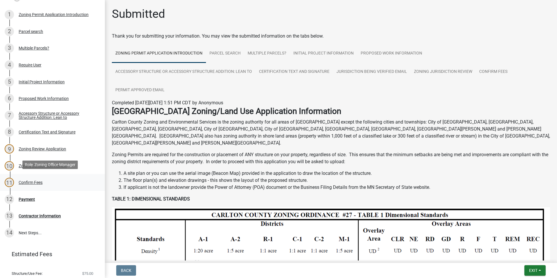
click at [39, 180] on div "Confirm Fees" at bounding box center [31, 182] width 24 height 4
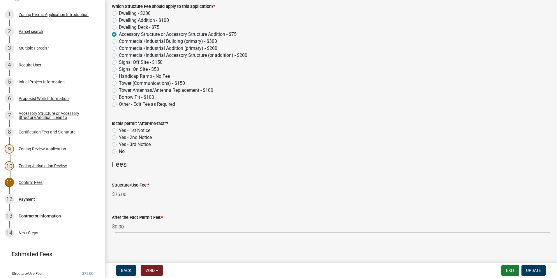
scroll to position [37, 0]
click at [537, 271] on span "Update" at bounding box center [533, 270] width 15 height 5
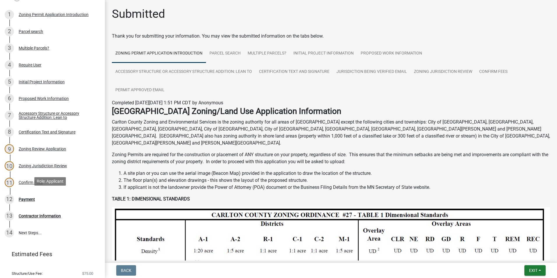
click at [30, 197] on div "Payment" at bounding box center [27, 199] width 16 height 4
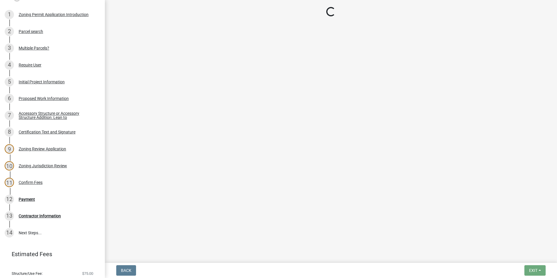
select select "3: 3"
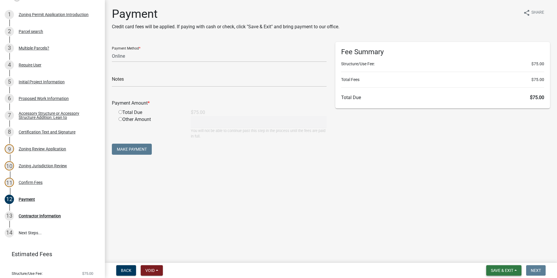
click at [506, 269] on span "Save & Exit" at bounding box center [502, 270] width 22 height 5
click at [498, 255] on button "Save & Exit" at bounding box center [498, 255] width 47 height 14
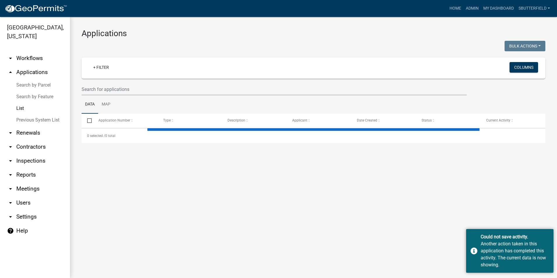
select select "1: 25"
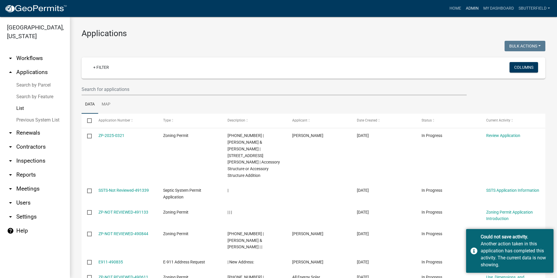
click at [472, 9] on link "Admin" at bounding box center [471, 8] width 17 height 11
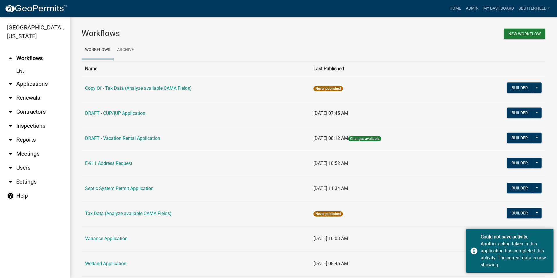
click at [13, 85] on icon "arrow_drop_down" at bounding box center [10, 83] width 7 height 7
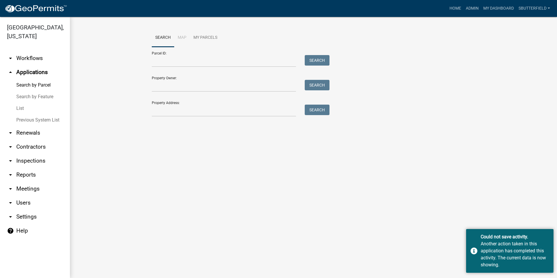
click at [24, 108] on link "List" at bounding box center [35, 109] width 70 height 12
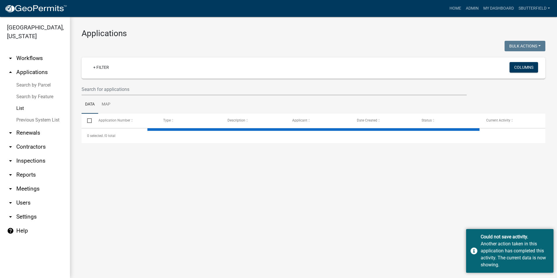
select select "1: 25"
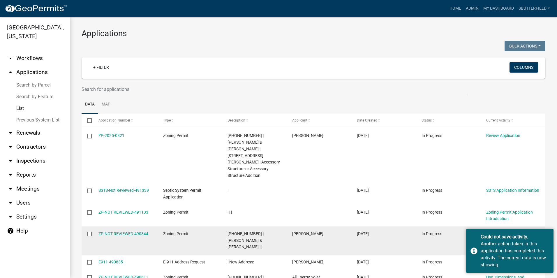
click at [474, 226] on datatable-body-cell "In Progress" at bounding box center [448, 240] width 65 height 28
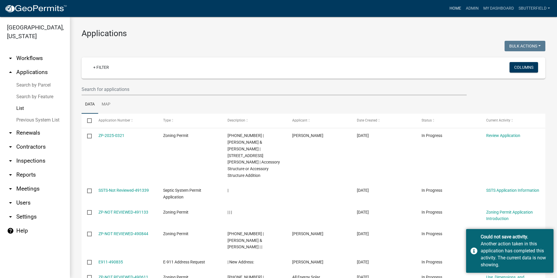
click at [457, 7] on link "Home" at bounding box center [455, 8] width 16 height 11
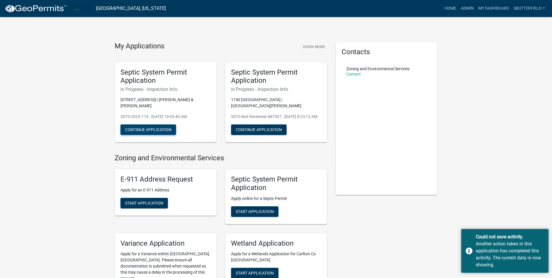
click at [164, 130] on button "Continue Application" at bounding box center [149, 129] width 56 height 10
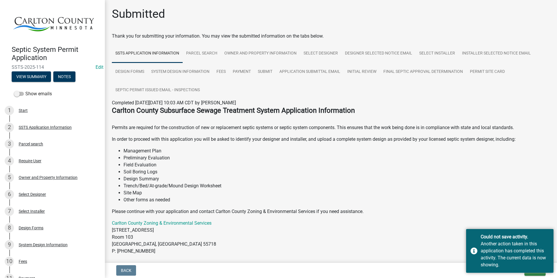
click at [510, 220] on p "Carlton County Zoning & Environmental Services [STREET_ADDRESS] P: [PHONE_NUMBE…" at bounding box center [331, 237] width 438 height 35
click at [502, 241] on div "Another action taken in this application has completed this activity. The curre…" at bounding box center [514, 254] width 68 height 28
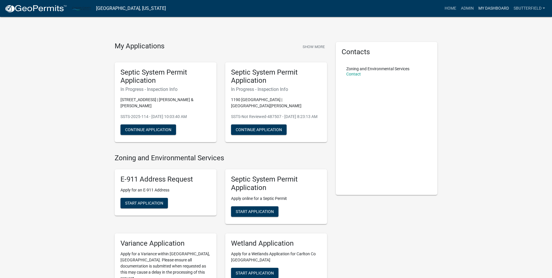
click at [493, 9] on link "My Dashboard" at bounding box center [493, 8] width 35 height 11
